Goal: Information Seeking & Learning: Check status

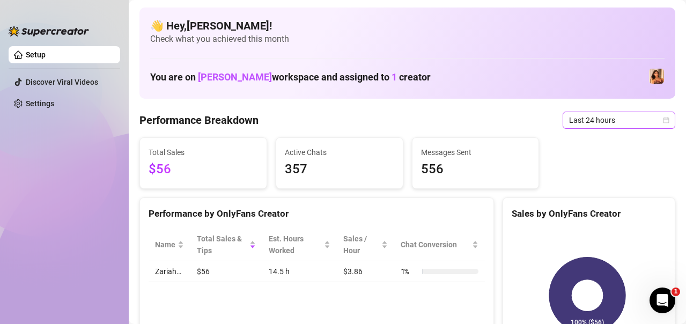
click at [616, 114] on span "Last 24 hours" at bounding box center [619, 120] width 100 height 16
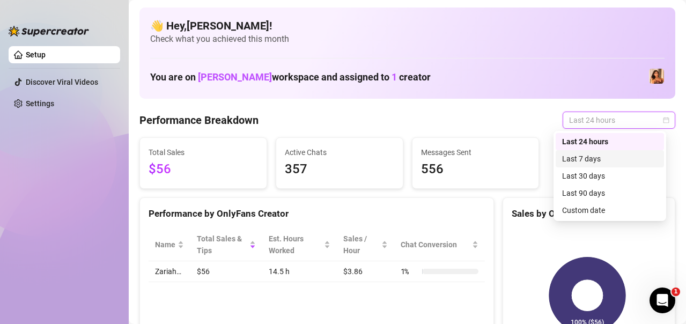
click at [598, 157] on div "Last 7 days" at bounding box center [609, 159] width 95 height 12
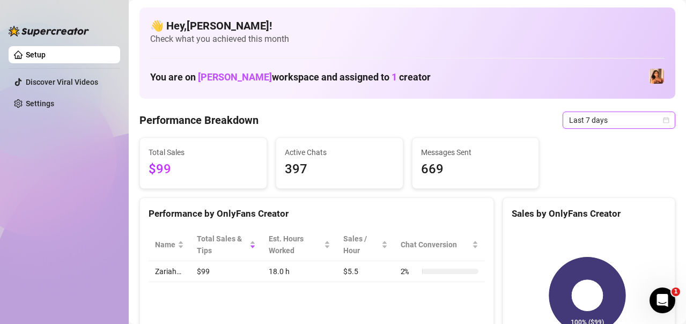
click at [597, 122] on span "Last 7 days" at bounding box center [619, 120] width 100 height 16
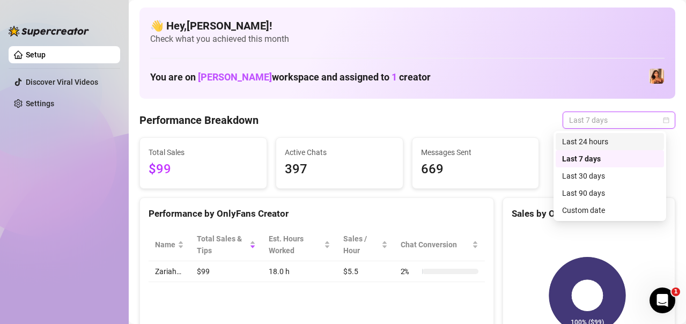
click at [594, 144] on div "Last 24 hours" at bounding box center [609, 142] width 95 height 12
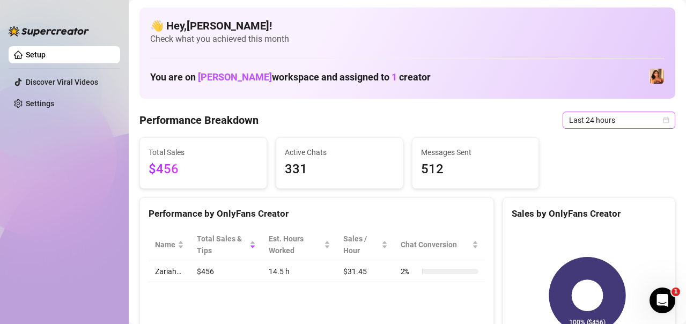
click at [603, 121] on span "Last 24 hours" at bounding box center [619, 120] width 100 height 16
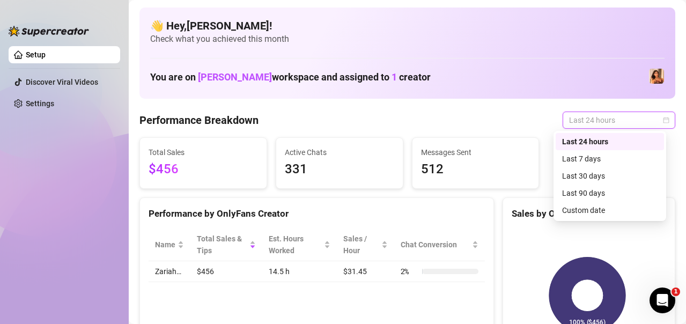
click at [597, 144] on div "Last 24 hours" at bounding box center [609, 142] width 95 height 12
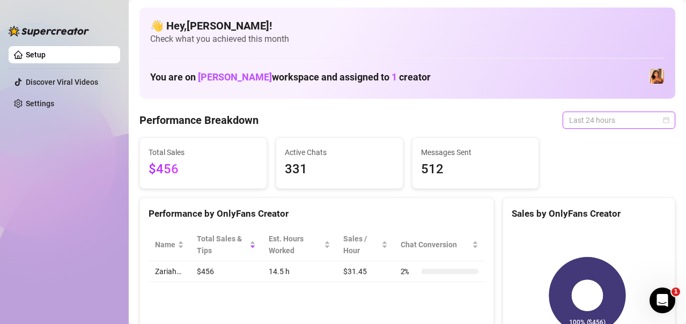
click at [601, 116] on span "Last 24 hours" at bounding box center [619, 120] width 100 height 16
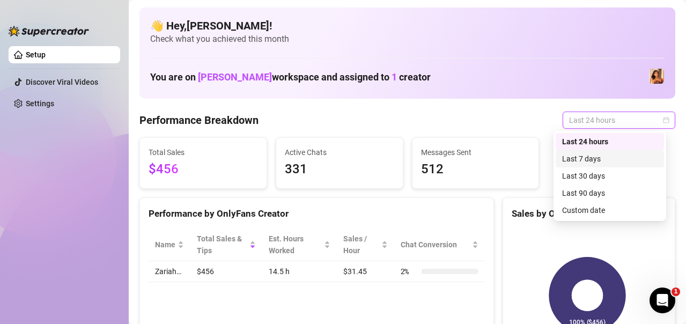
click at [606, 161] on div "Last 7 days" at bounding box center [609, 159] width 95 height 12
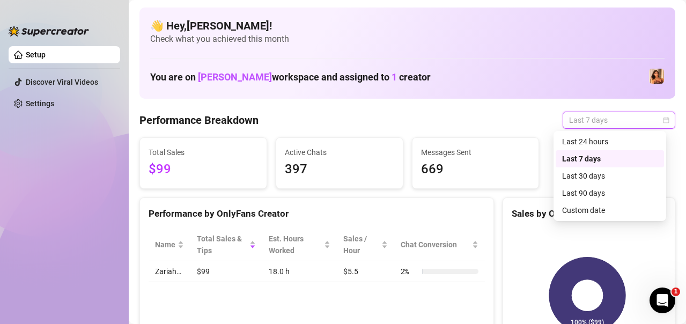
click at [584, 124] on span "Last 7 days" at bounding box center [619, 120] width 100 height 16
click at [590, 143] on div "Last 24 hours" at bounding box center [609, 142] width 95 height 12
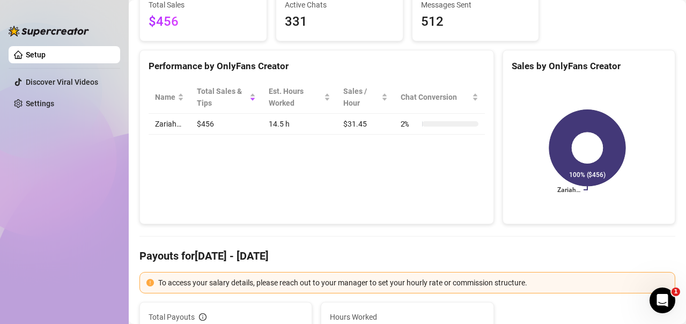
scroll to position [107, 0]
